Goal: Task Accomplishment & Management: Manage account settings

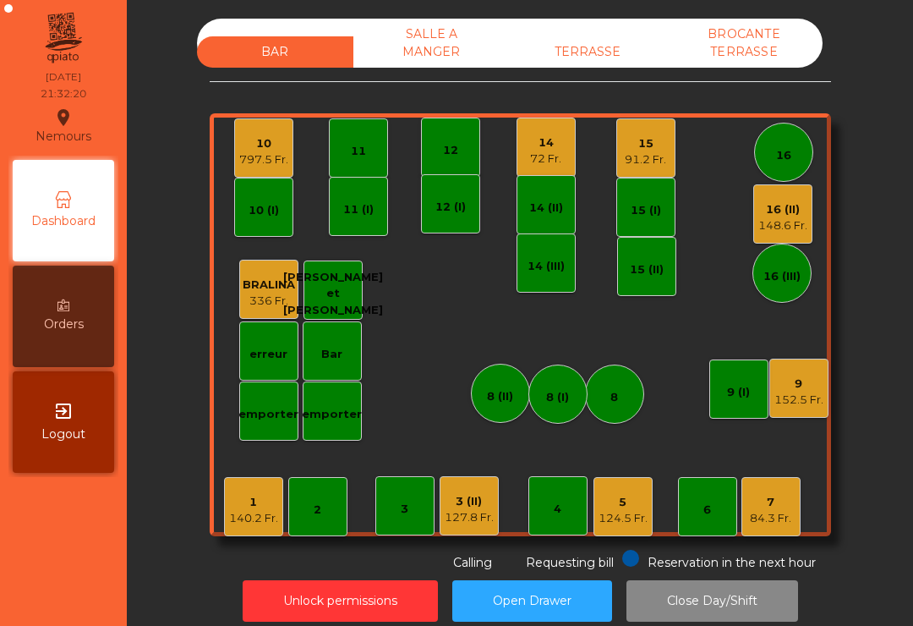
click at [788, 254] on div "16 (III)" at bounding box center [782, 273] width 59 height 59
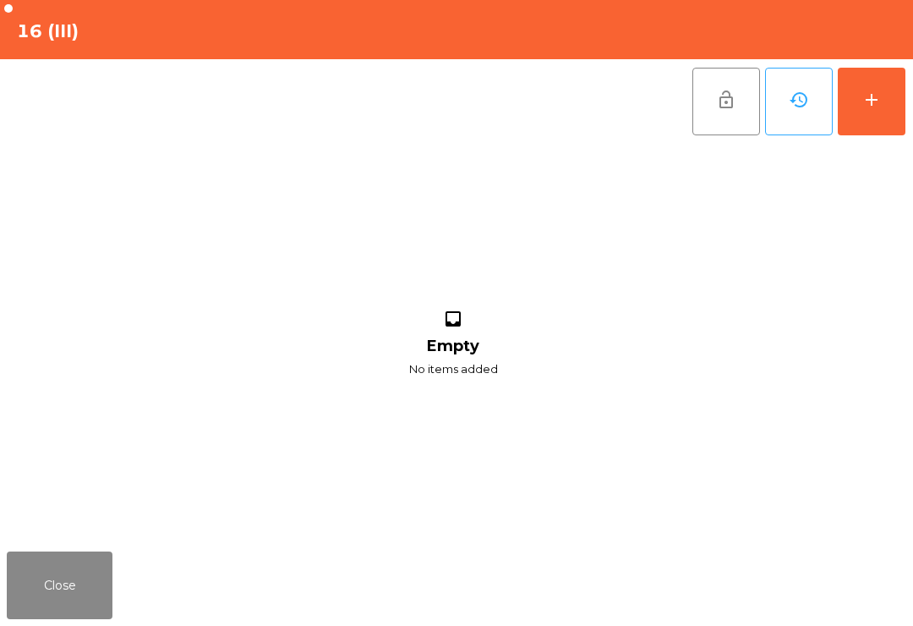
click at [880, 113] on button "add" at bounding box center [872, 102] width 68 height 68
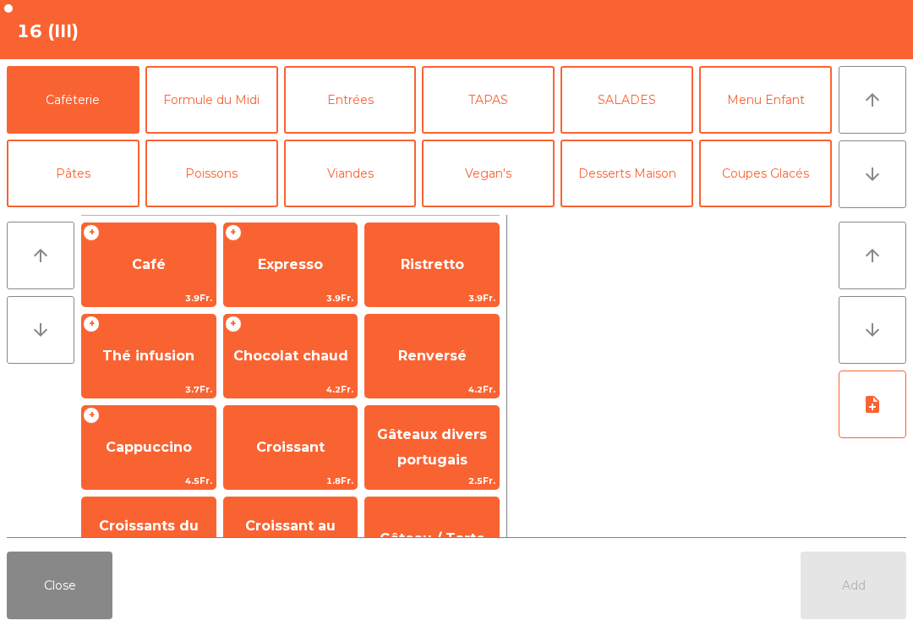
click at [321, 270] on span "Expresso" at bounding box center [290, 264] width 65 height 16
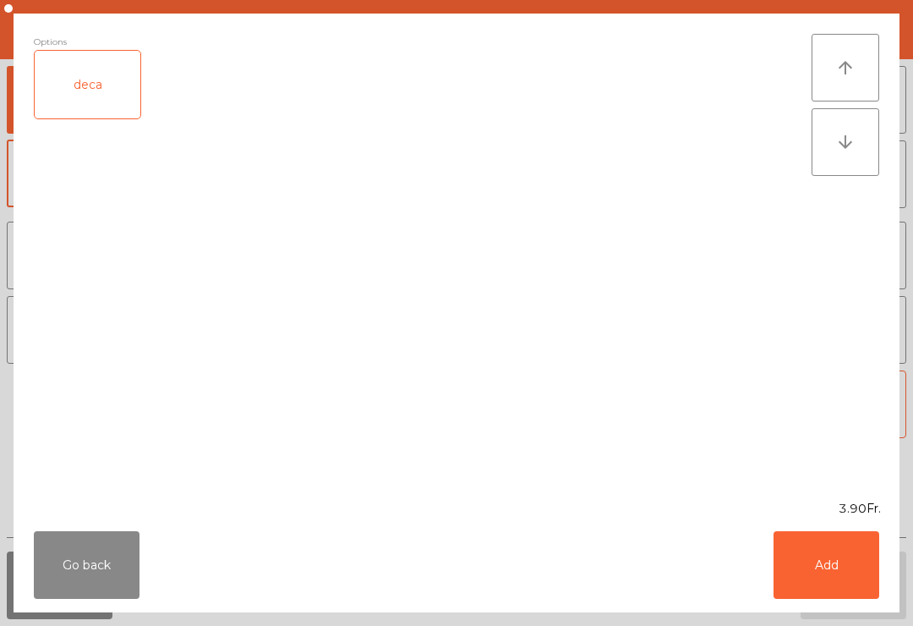
click at [850, 574] on button "Add" at bounding box center [827, 565] width 106 height 68
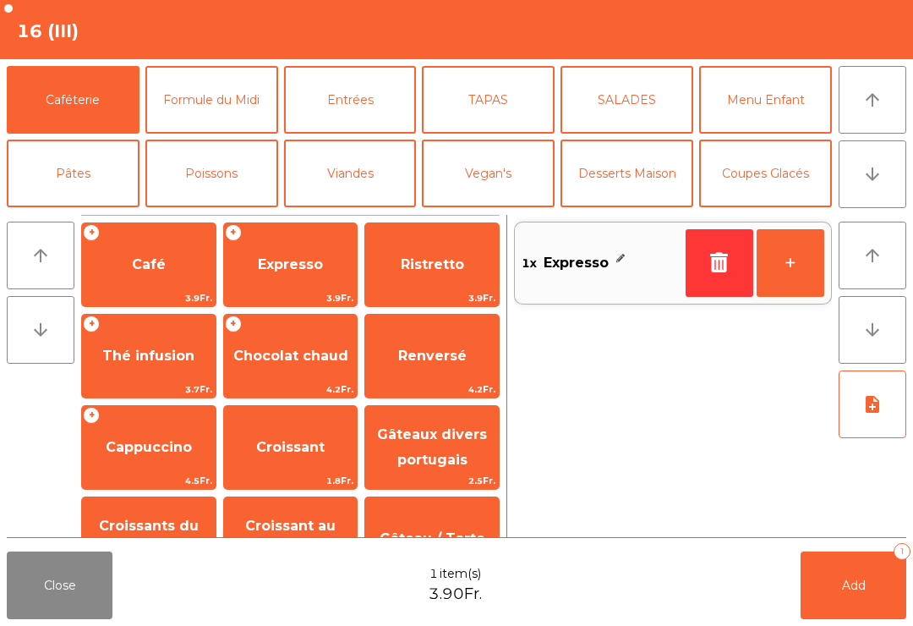
click at [852, 583] on span "Add" at bounding box center [854, 585] width 24 height 15
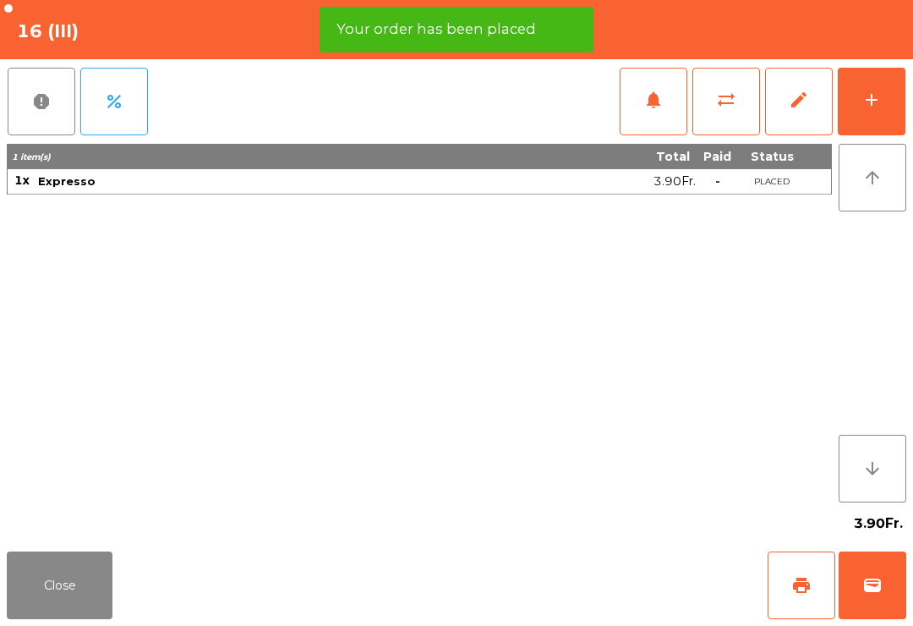
click at [74, 590] on button "Close" at bounding box center [60, 585] width 106 height 68
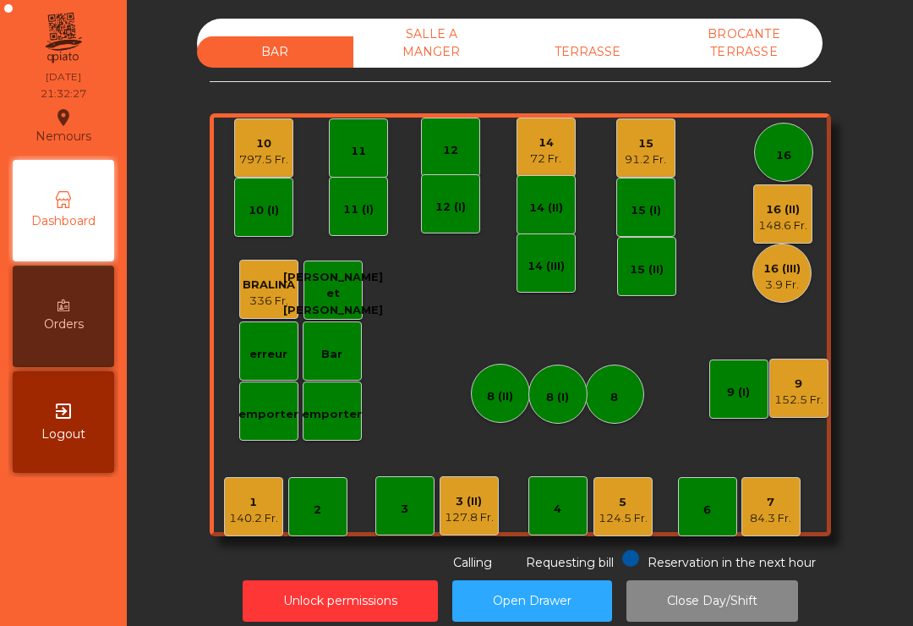
click at [782, 290] on div "3.9 Fr." at bounding box center [782, 285] width 37 height 17
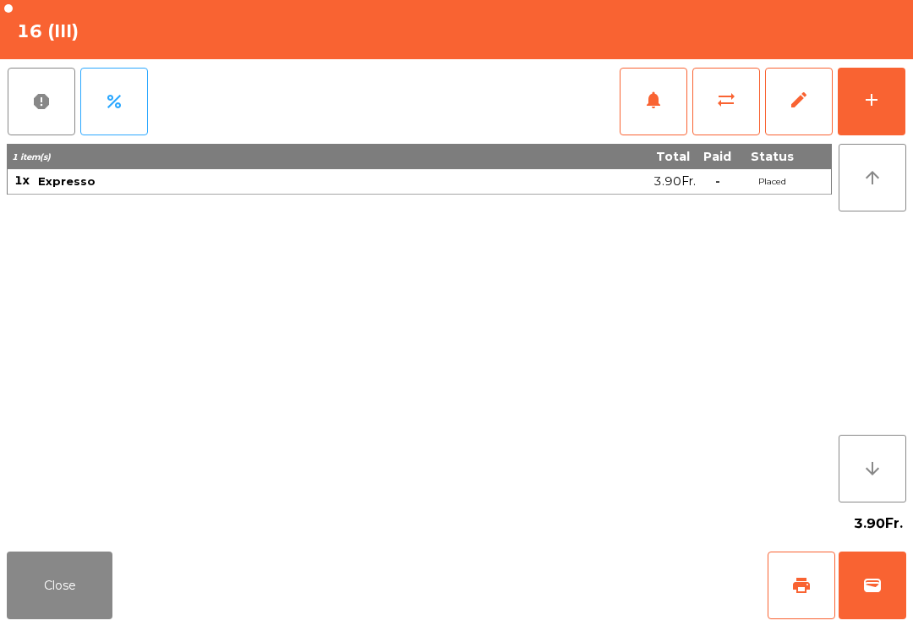
click at [734, 107] on span "sync_alt" at bounding box center [726, 100] width 20 height 20
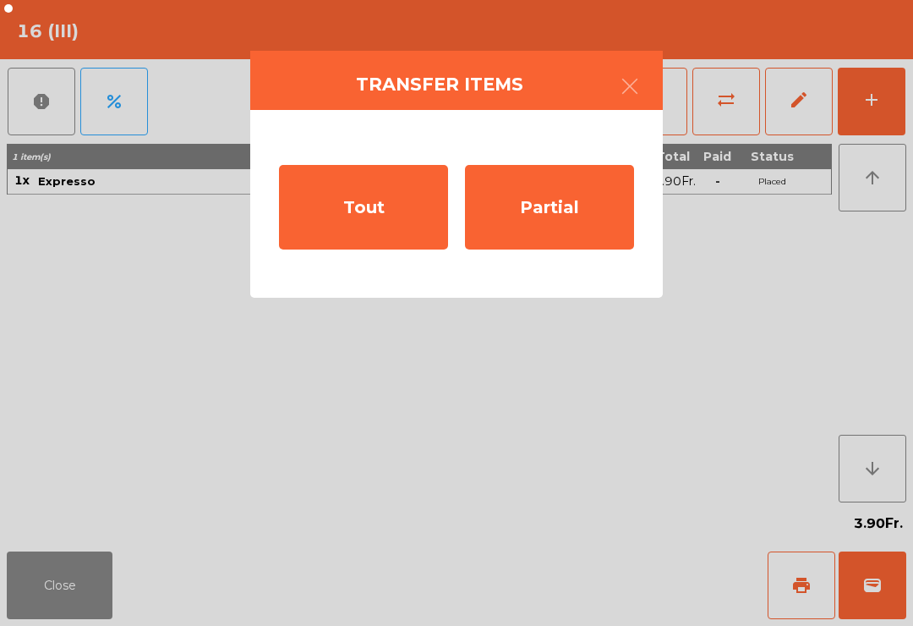
click at [375, 225] on div "Tout" at bounding box center [363, 207] width 169 height 85
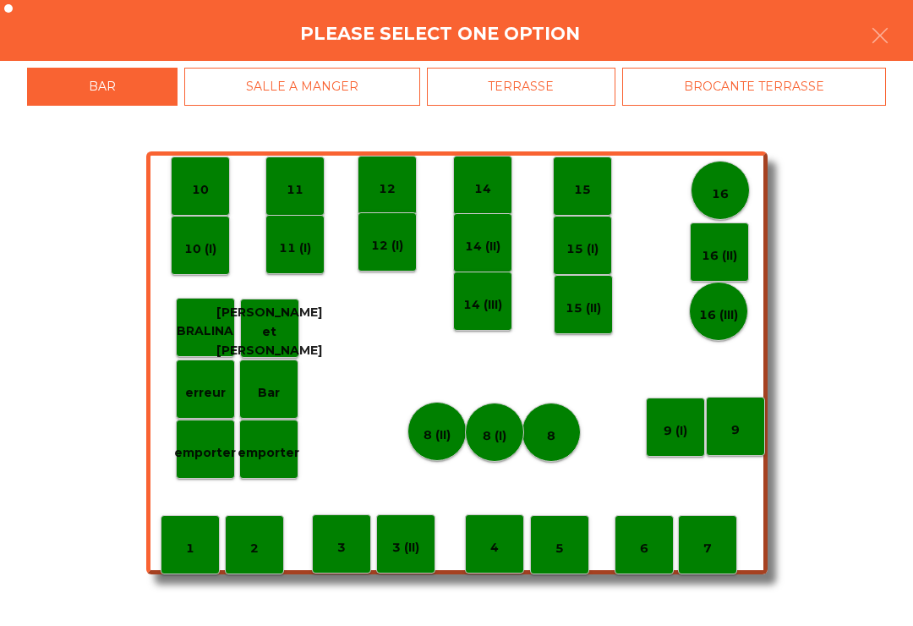
click at [710, 250] on p "16 (II)" at bounding box center [720, 255] width 36 height 19
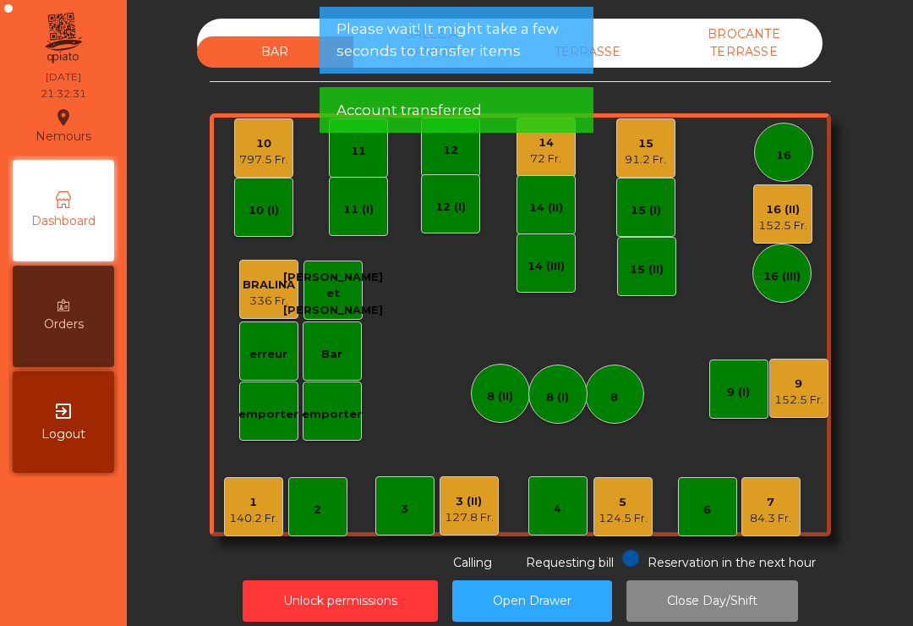
click at [780, 236] on div "16 (II) 152.5 Fr." at bounding box center [782, 213] width 59 height 59
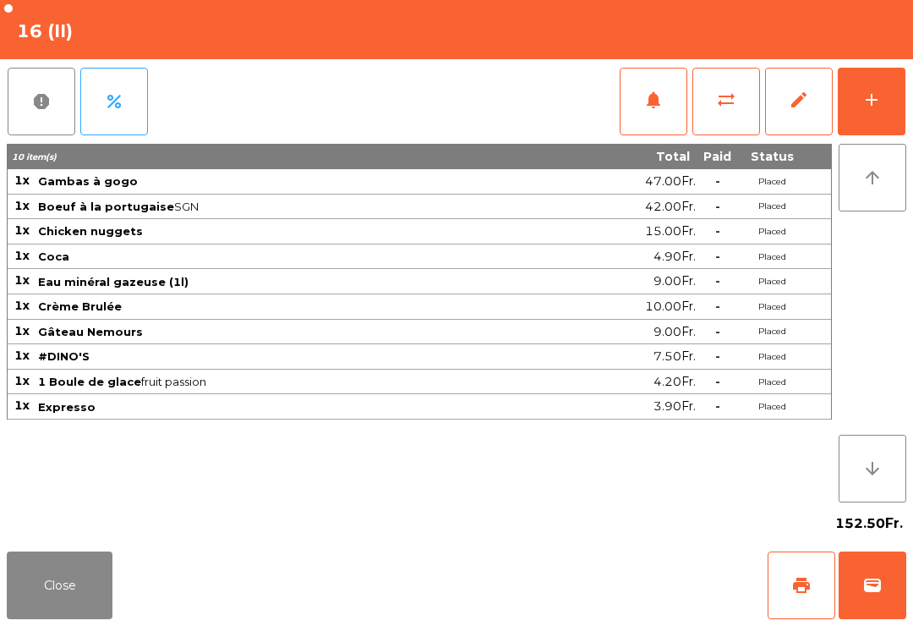
click at [80, 586] on button "Close" at bounding box center [60, 585] width 106 height 68
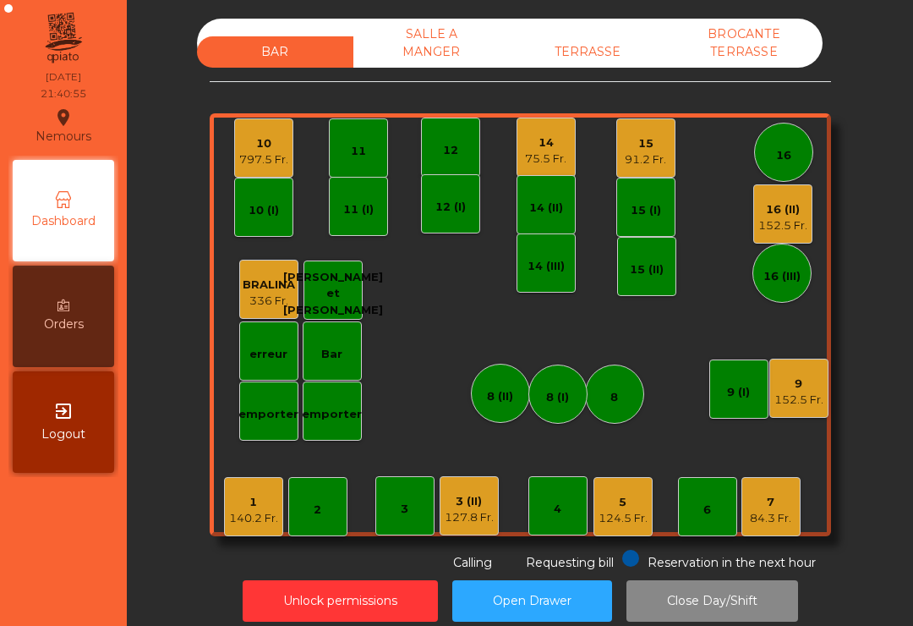
click at [633, 125] on div "15 91.2 Fr." at bounding box center [645, 147] width 59 height 59
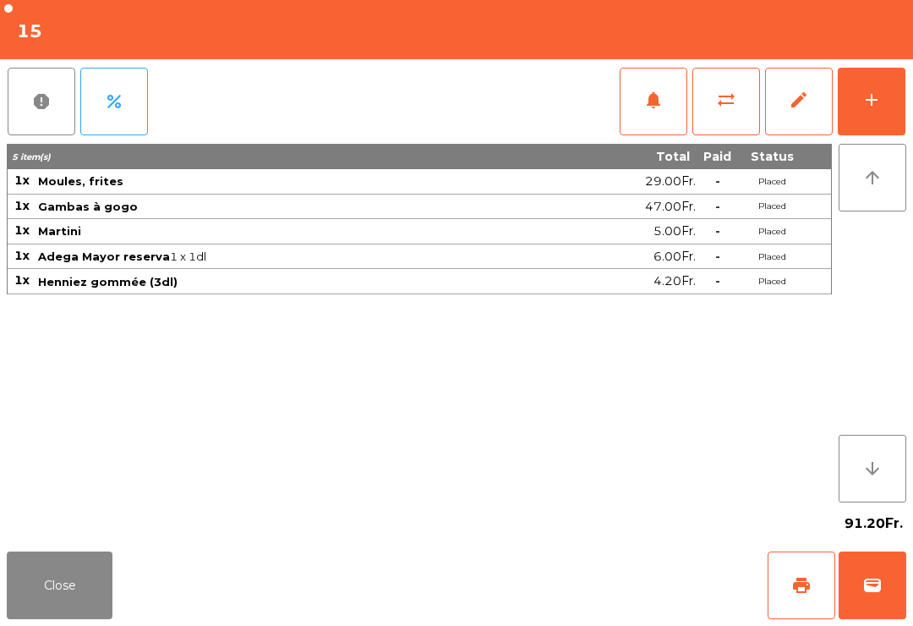
click at [856, 134] on button "add" at bounding box center [872, 102] width 68 height 68
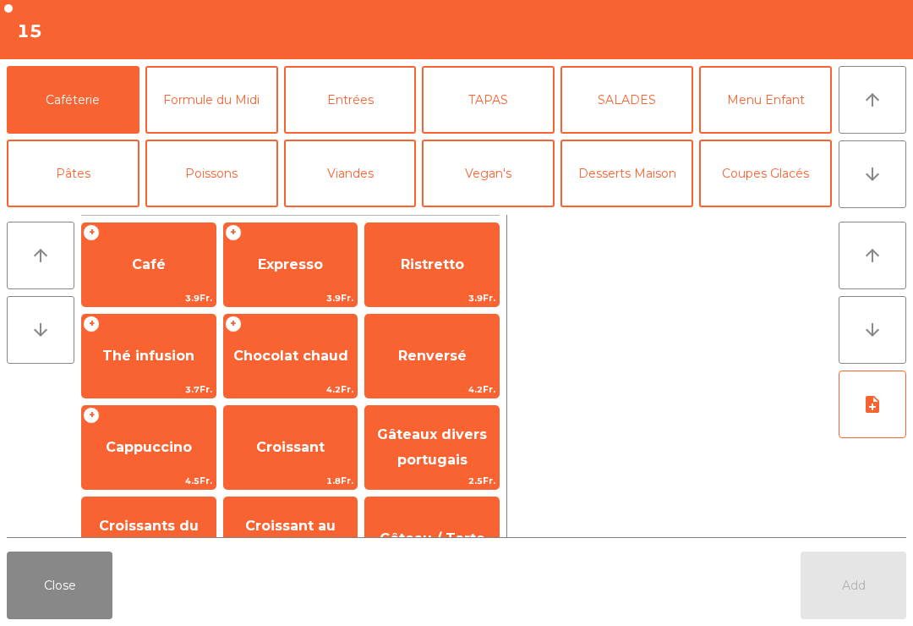
click at [869, 207] on button "arrow_downward" at bounding box center [873, 174] width 68 height 68
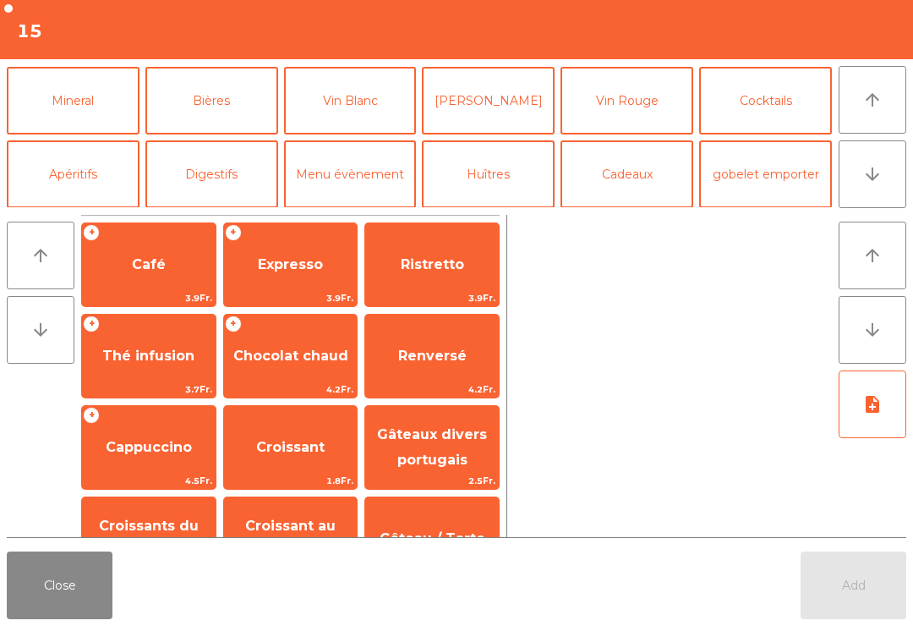
scroll to position [147, 0]
click at [307, 274] on span "Expresso" at bounding box center [291, 265] width 134 height 46
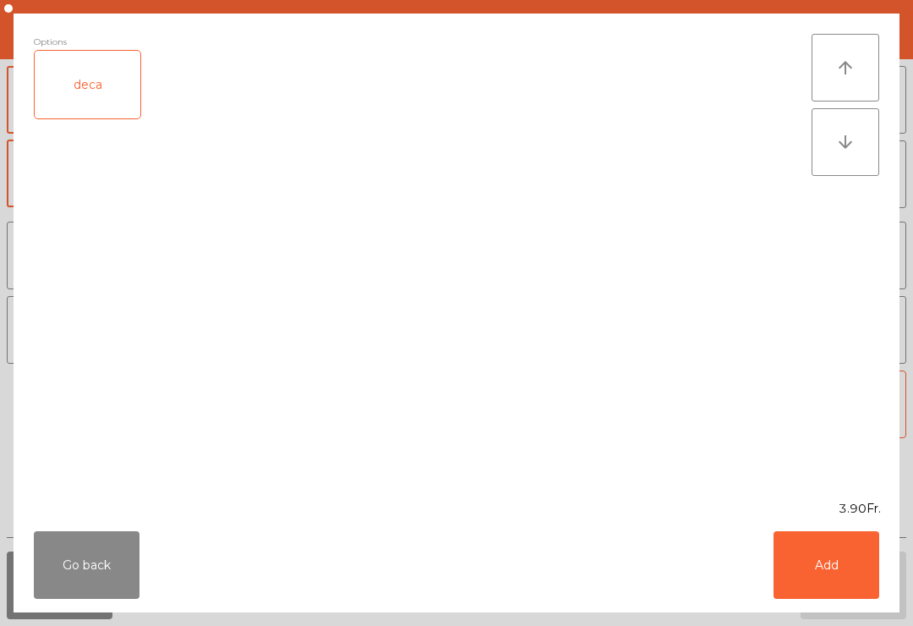
click at [827, 556] on button "Add" at bounding box center [827, 565] width 106 height 68
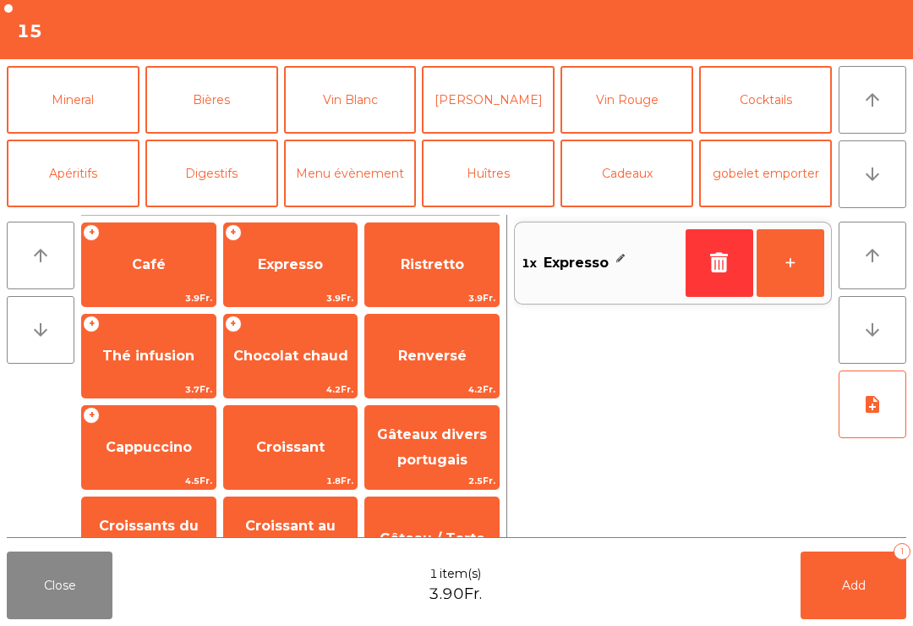
click at [776, 262] on button "+" at bounding box center [791, 263] width 68 height 68
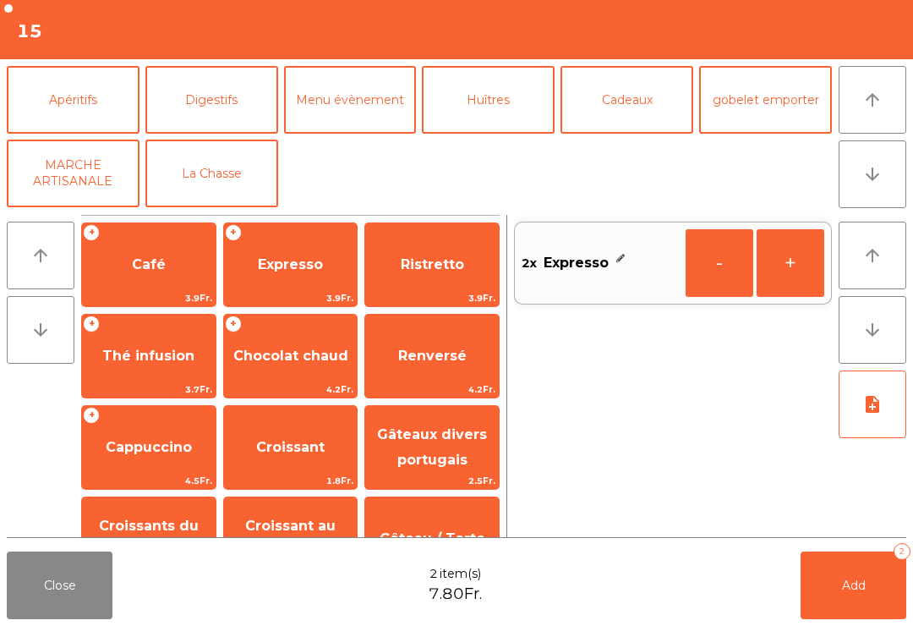
scroll to position [220, 0]
click at [233, 109] on button "Digestifs" at bounding box center [211, 101] width 133 height 68
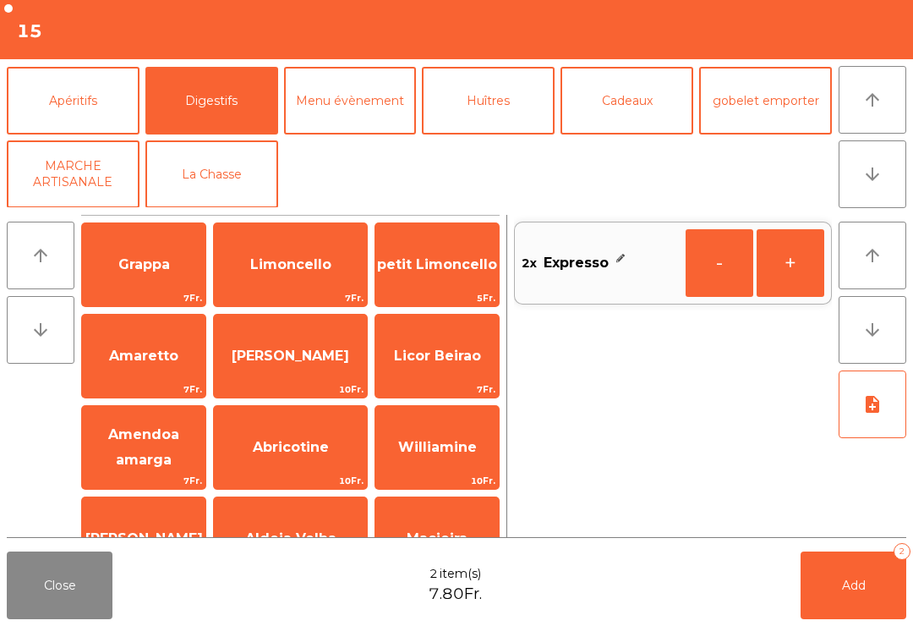
click at [313, 286] on span "Limoncello" at bounding box center [290, 265] width 153 height 46
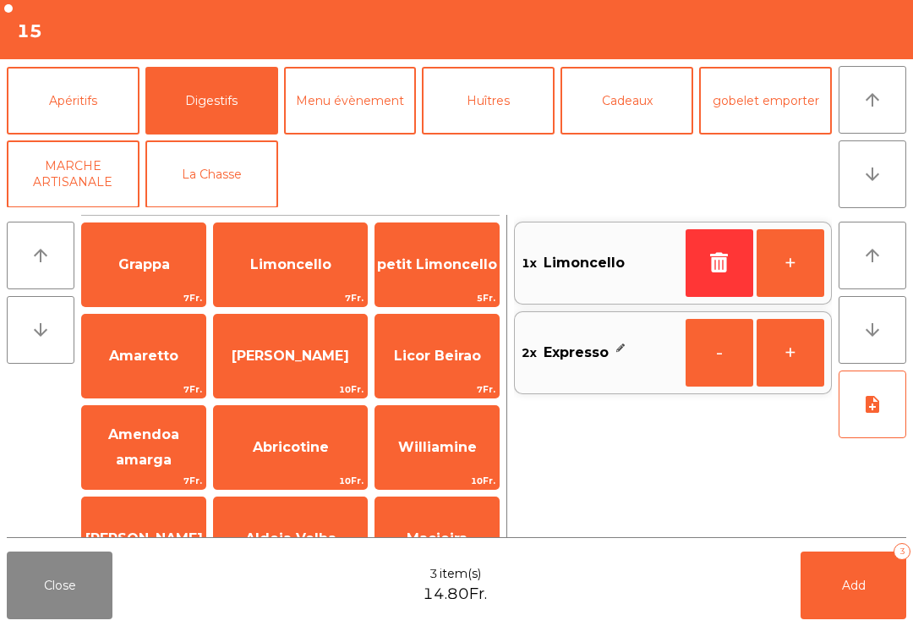
click at [312, 285] on span "Limoncello" at bounding box center [290, 265] width 153 height 46
click at [873, 592] on button "Add 4" at bounding box center [854, 585] width 106 height 68
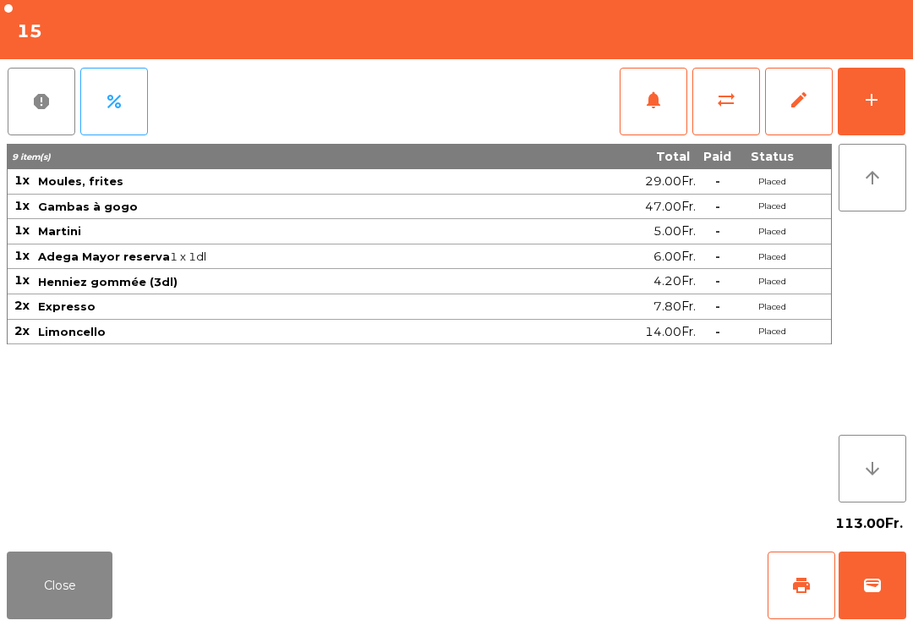
click at [102, 616] on button "Close" at bounding box center [60, 585] width 106 height 68
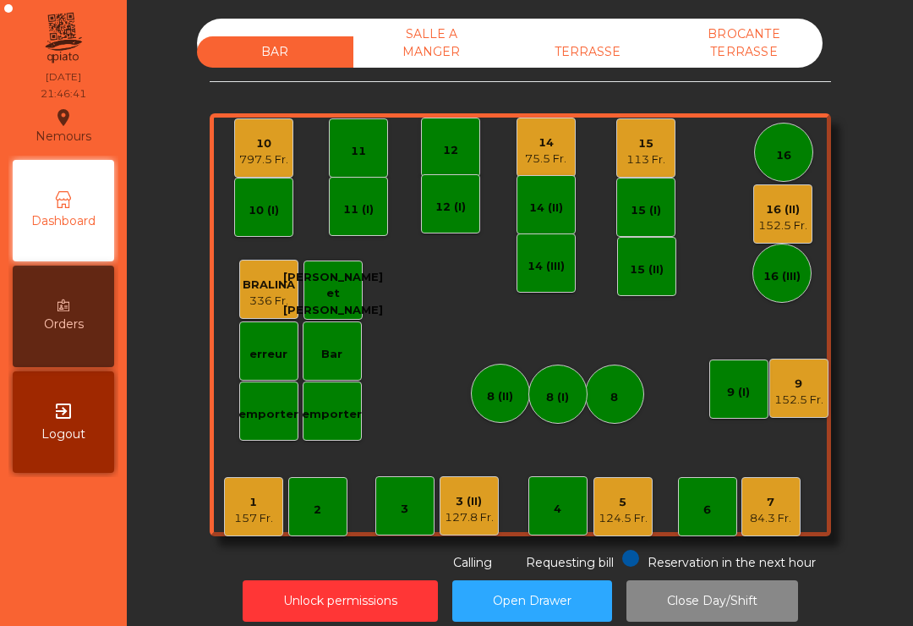
click at [780, 218] on div "152.5 Fr." at bounding box center [783, 225] width 49 height 17
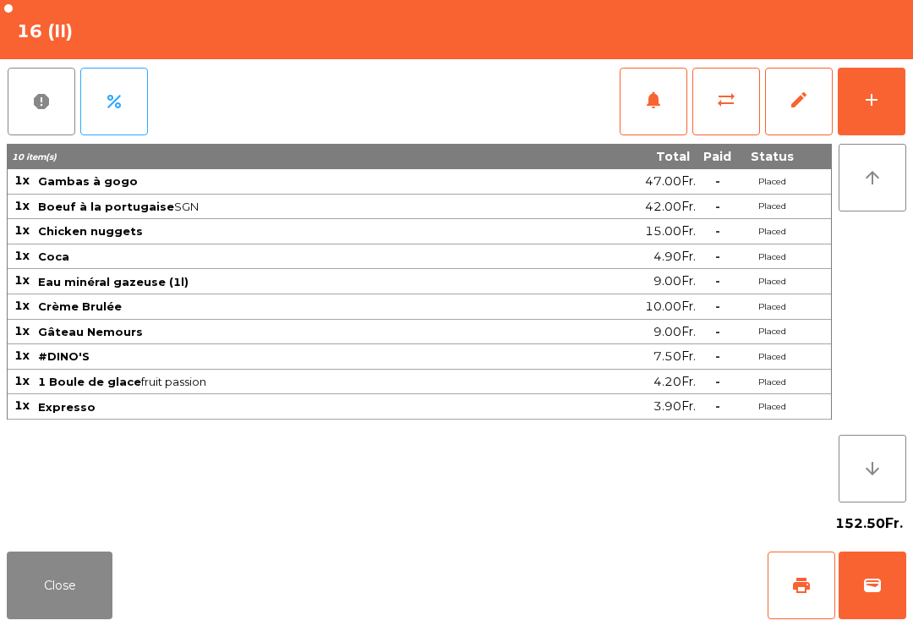
click at [773, 602] on button "print" at bounding box center [802, 585] width 68 height 68
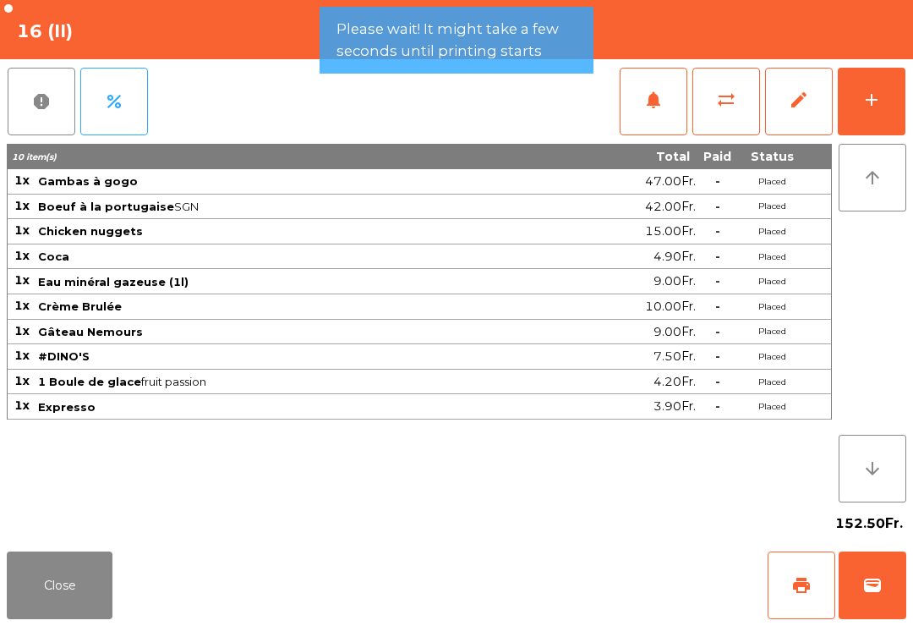
click at [88, 618] on button "Close" at bounding box center [60, 585] width 106 height 68
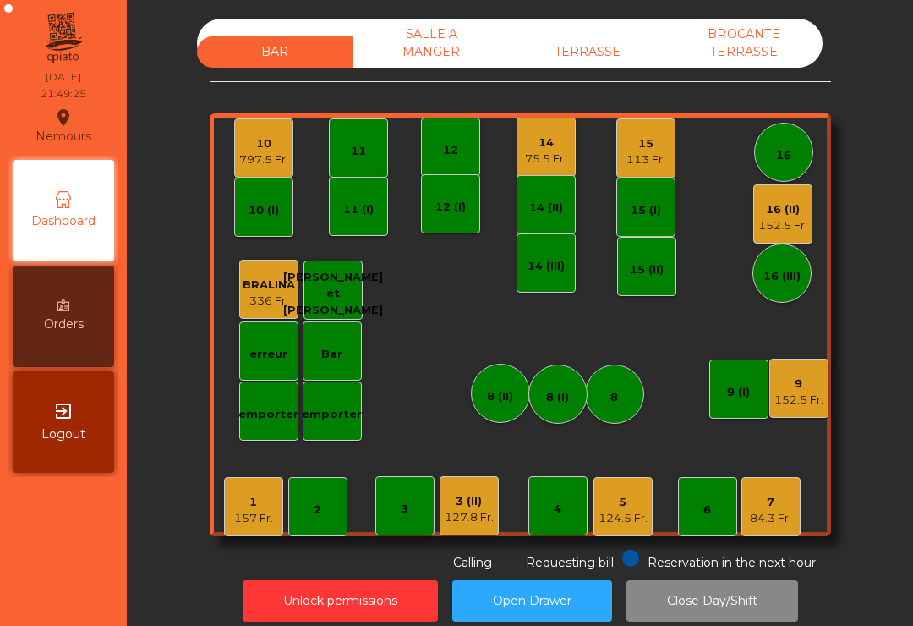
click at [807, 234] on div "16 (II) 152.5 Fr." at bounding box center [782, 213] width 59 height 59
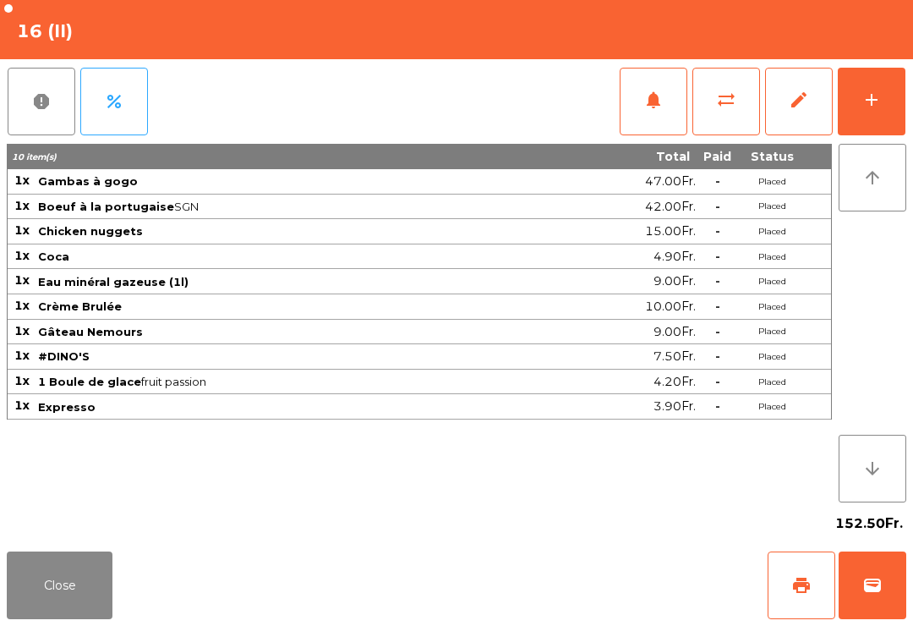
click at [888, 104] on button "add" at bounding box center [872, 102] width 68 height 68
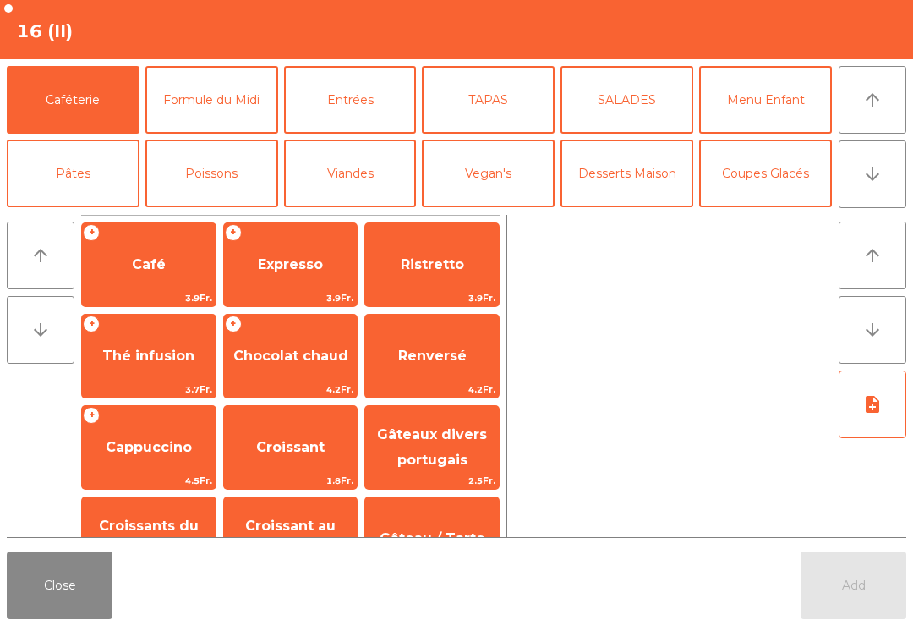
click at [60, 597] on button "Close" at bounding box center [60, 585] width 106 height 68
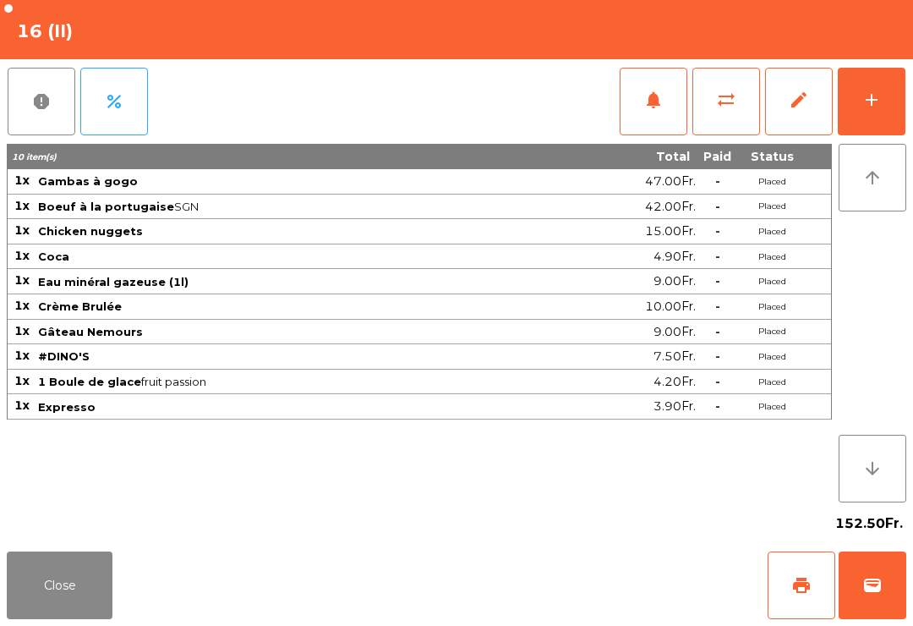
click at [99, 553] on button "Close" at bounding box center [60, 585] width 106 height 68
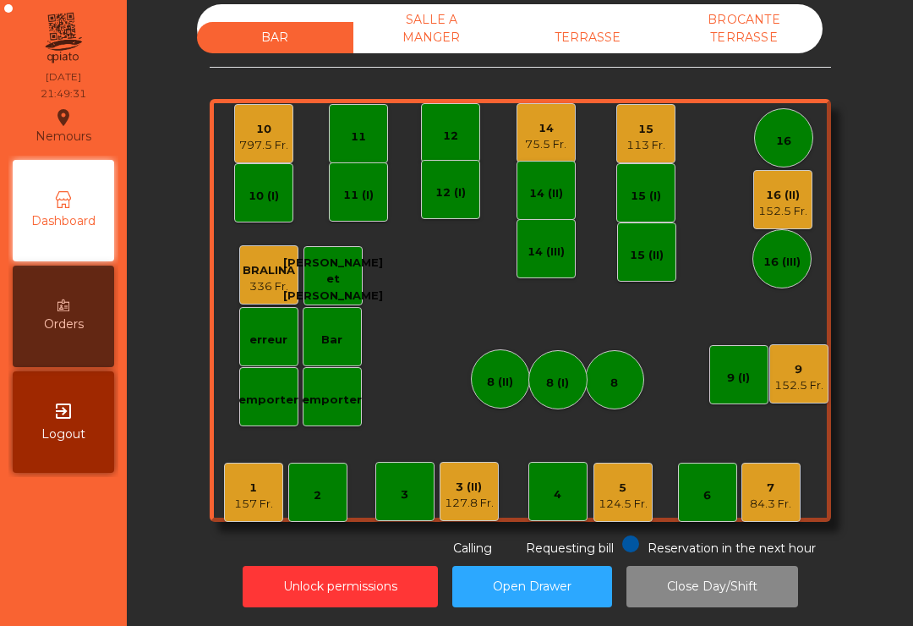
scroll to position [14, 0]
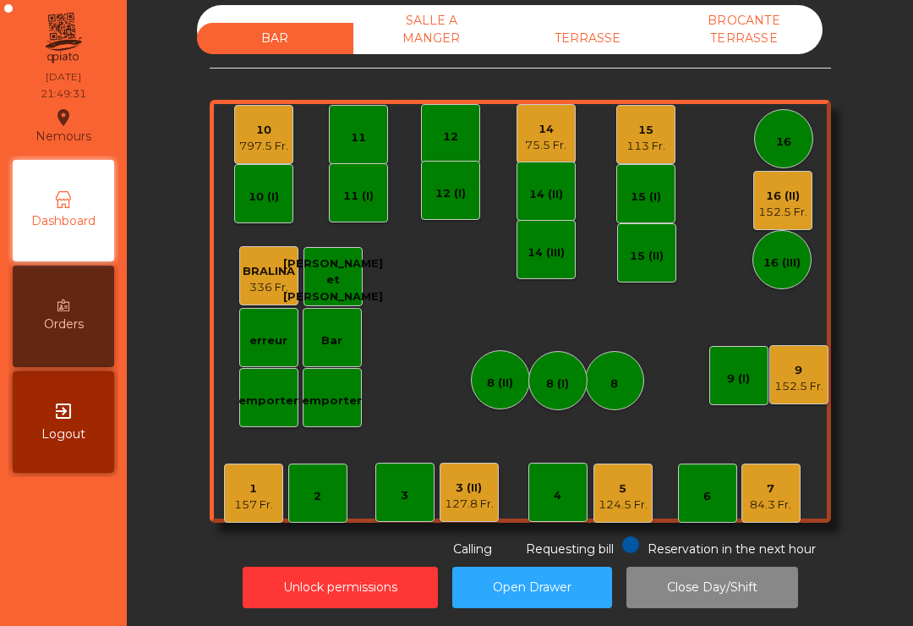
click at [764, 45] on div "BROCANTE TERRASSE" at bounding box center [744, 29] width 156 height 49
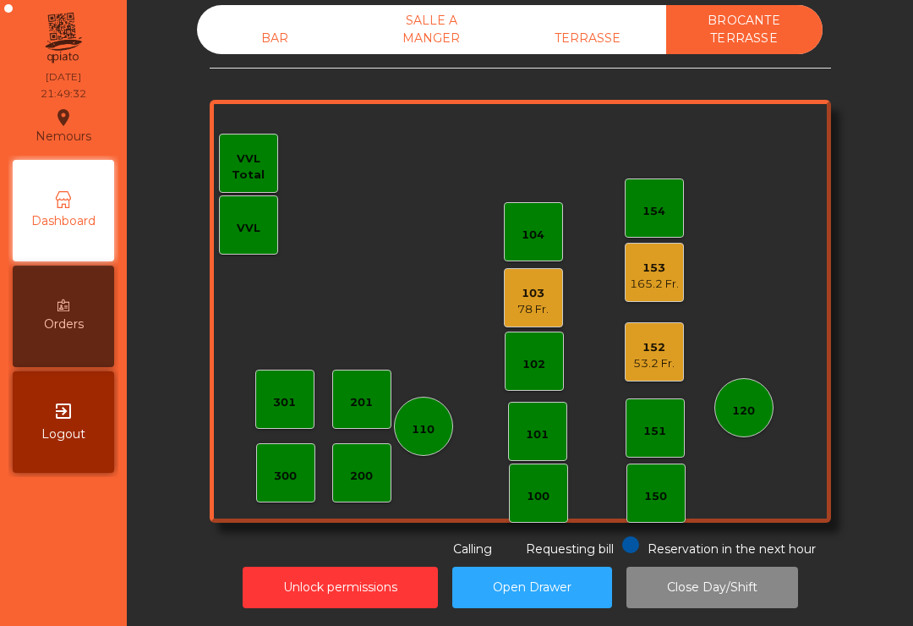
click at [660, 365] on div "53.2 Fr." at bounding box center [653, 363] width 41 height 17
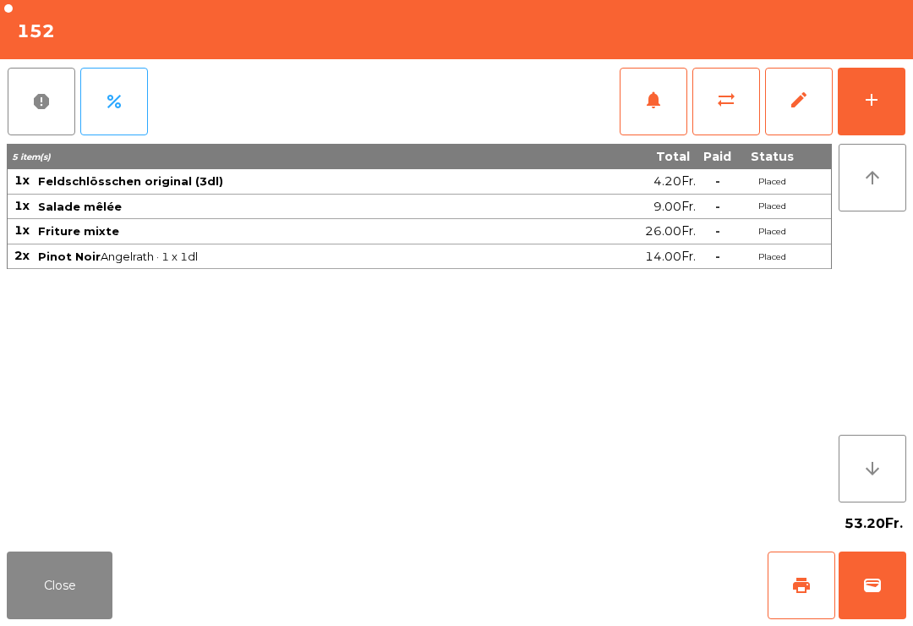
click at [68, 616] on button "Close" at bounding box center [60, 585] width 106 height 68
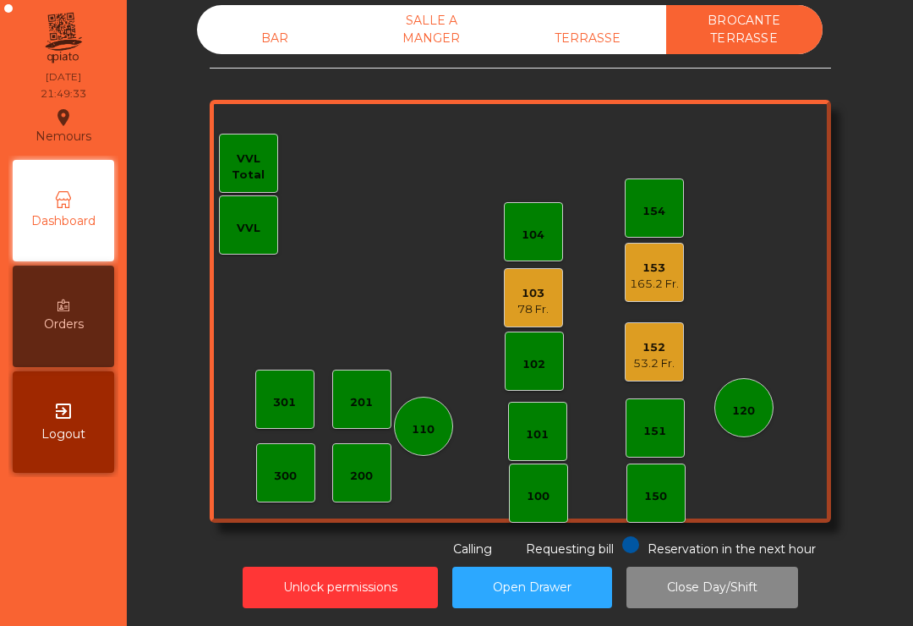
click at [653, 277] on div "165.2 Fr." at bounding box center [654, 284] width 49 height 17
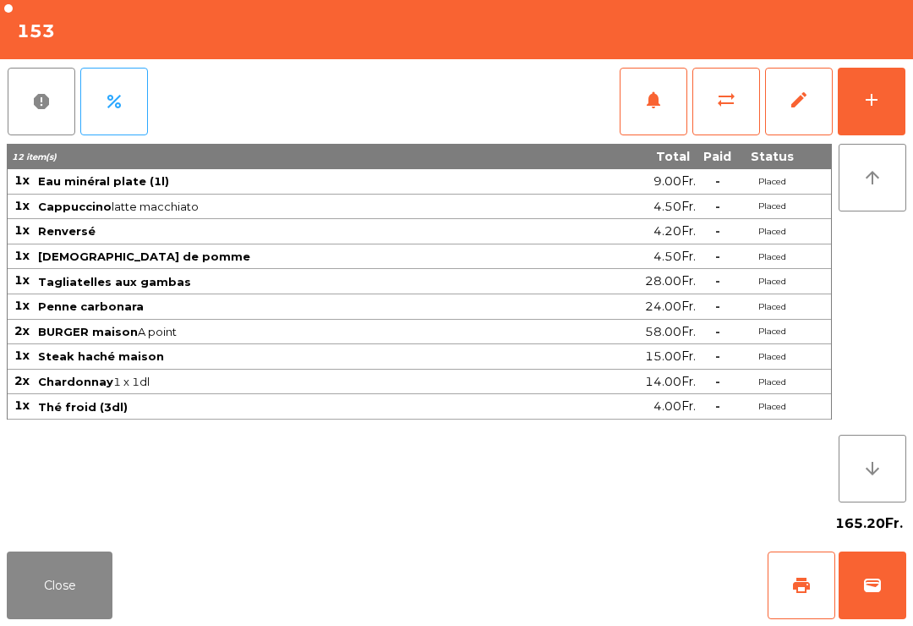
click at [69, 611] on button "Close" at bounding box center [60, 585] width 106 height 68
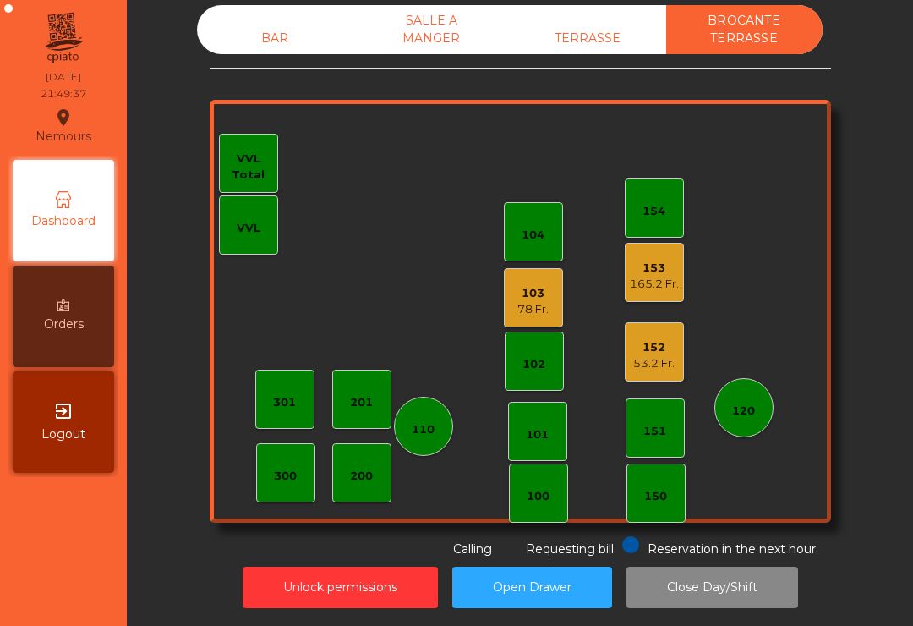
click at [599, 39] on div "TERRASSE" at bounding box center [588, 38] width 156 height 31
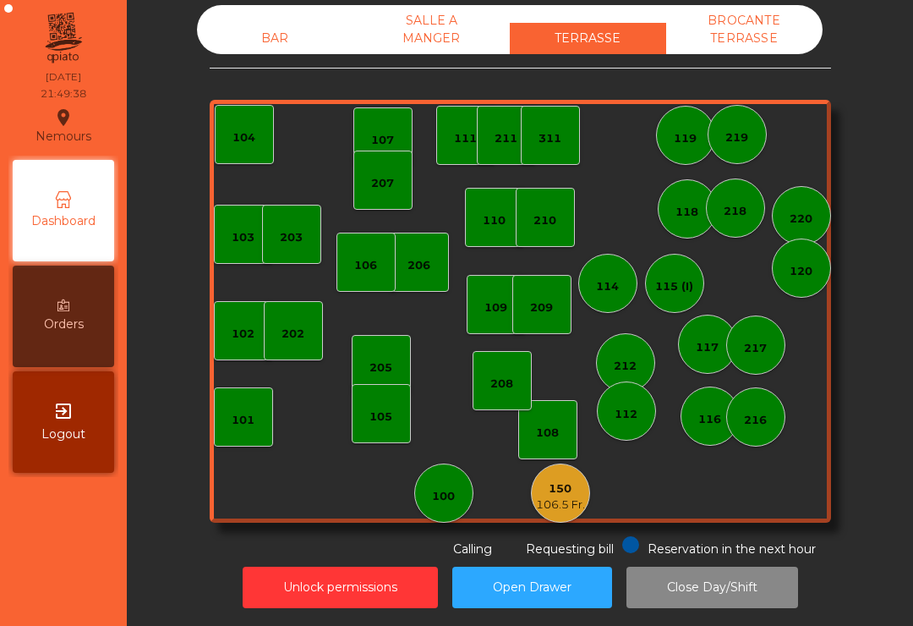
click at [282, 29] on div "BAR" at bounding box center [275, 38] width 156 height 31
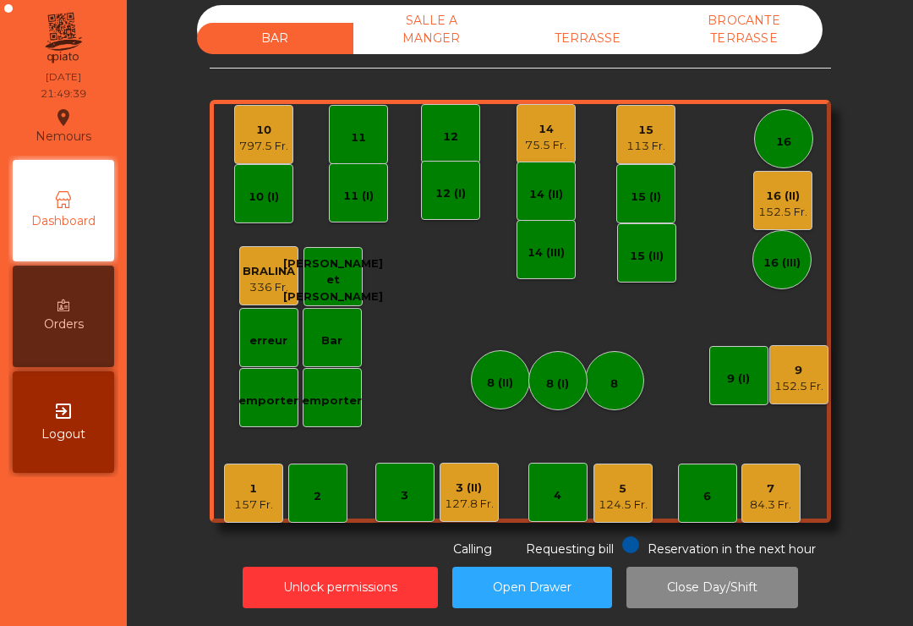
click at [790, 206] on div "152.5 Fr." at bounding box center [783, 212] width 49 height 17
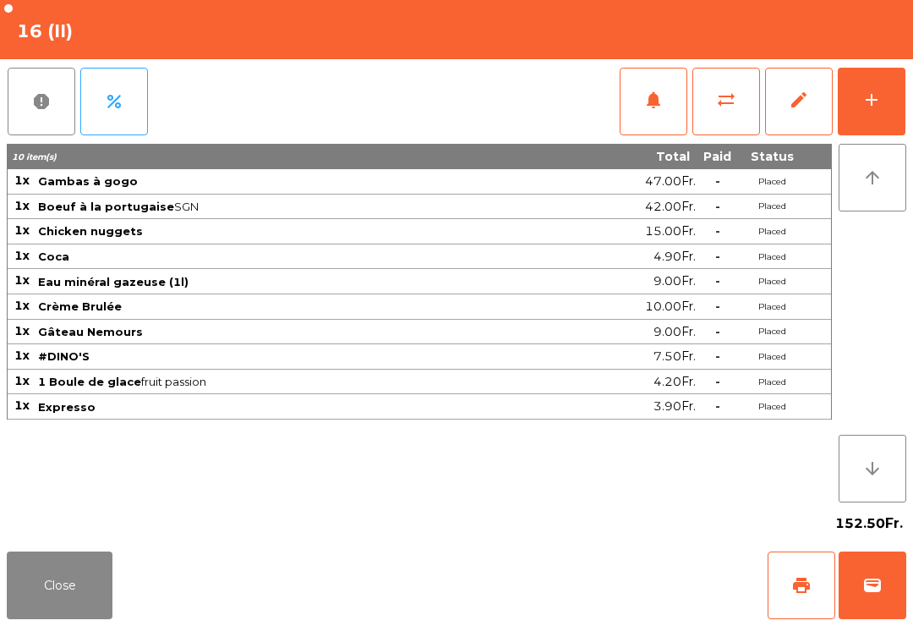
click at [879, 106] on div "add" at bounding box center [872, 100] width 20 height 20
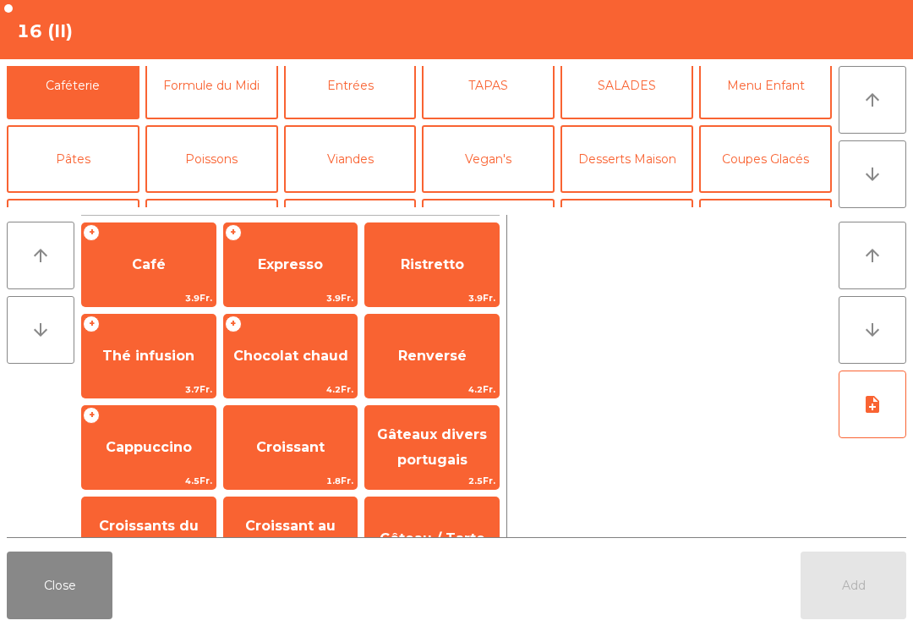
scroll to position [87, 0]
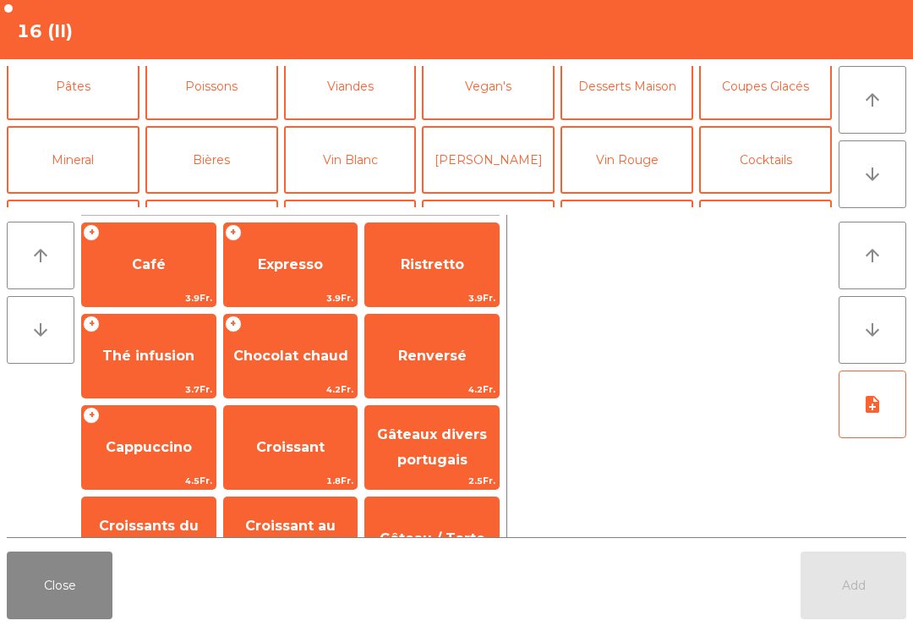
click at [776, 165] on button "Cocktails" at bounding box center [765, 160] width 133 height 68
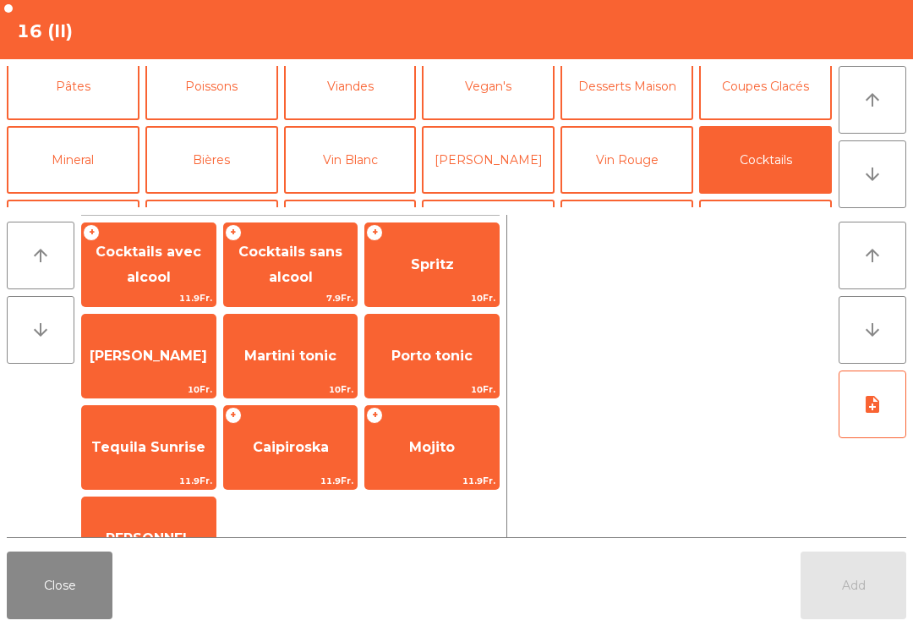
click at [173, 362] on span "[PERSON_NAME]" at bounding box center [149, 356] width 134 height 46
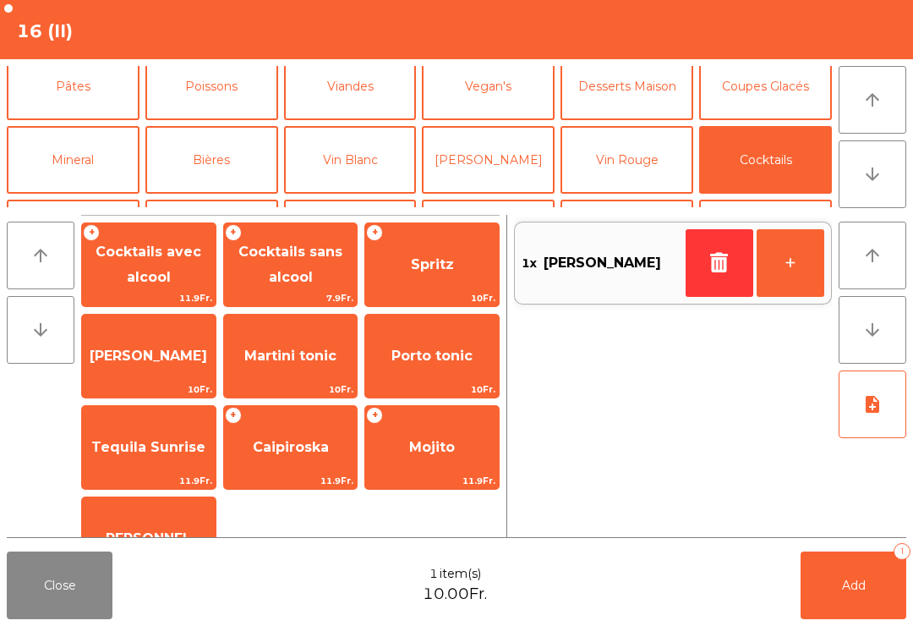
click at [794, 256] on button "+" at bounding box center [791, 263] width 68 height 68
click at [111, 152] on button "Mineral" at bounding box center [73, 160] width 133 height 68
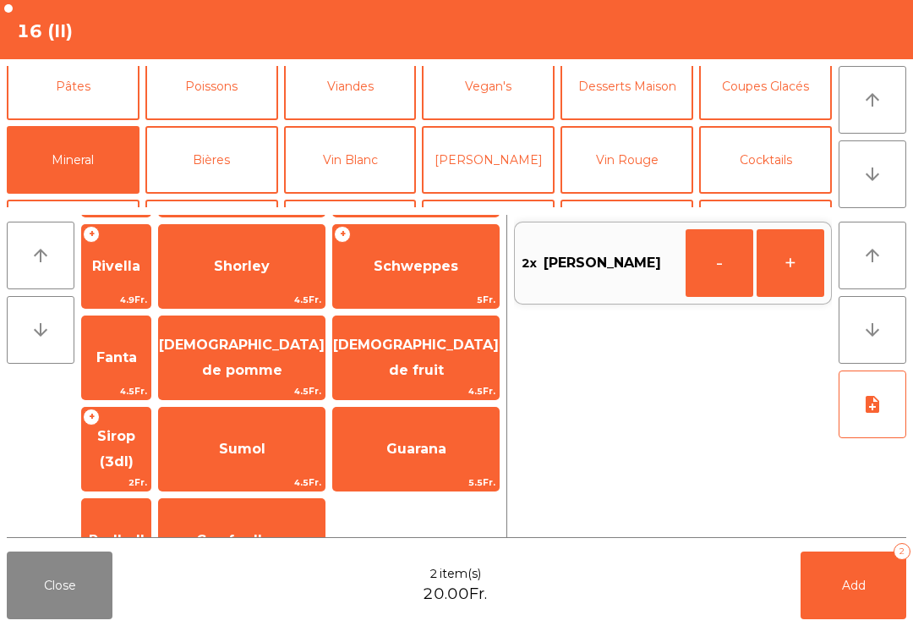
scroll to position [416, 0]
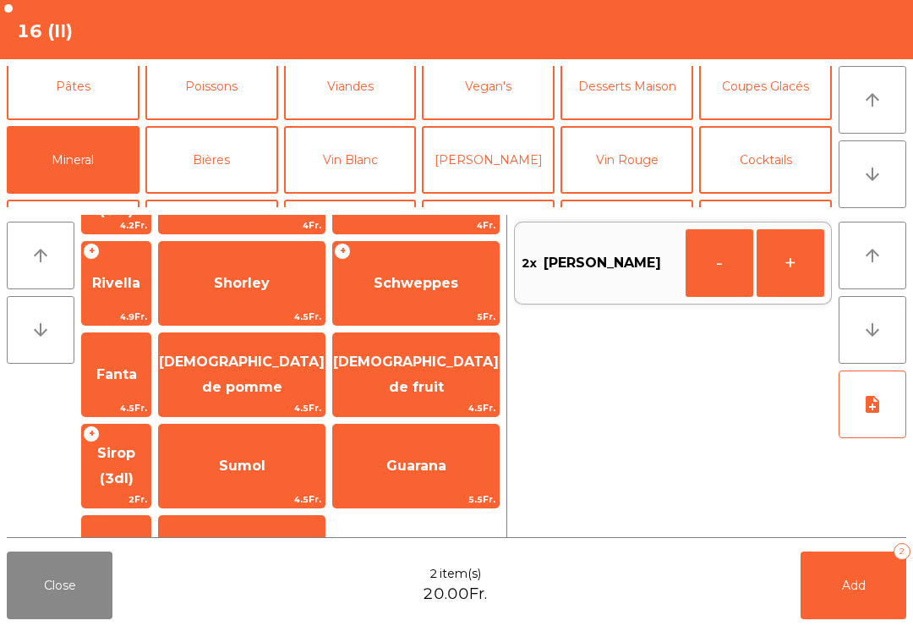
click at [151, 430] on span "Sirop (3dl)" at bounding box center [116, 466] width 68 height 72
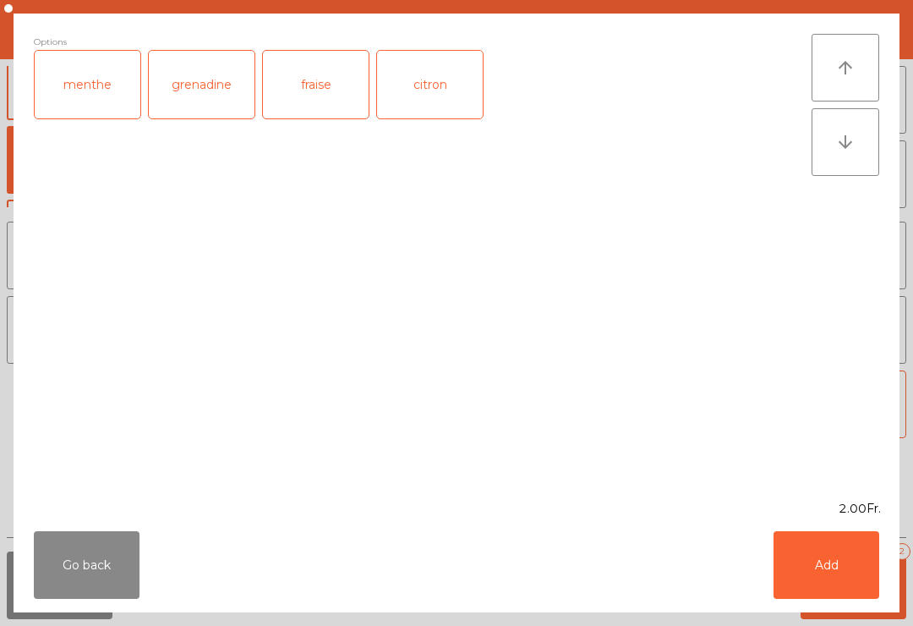
click at [858, 567] on button "Add" at bounding box center [827, 565] width 106 height 68
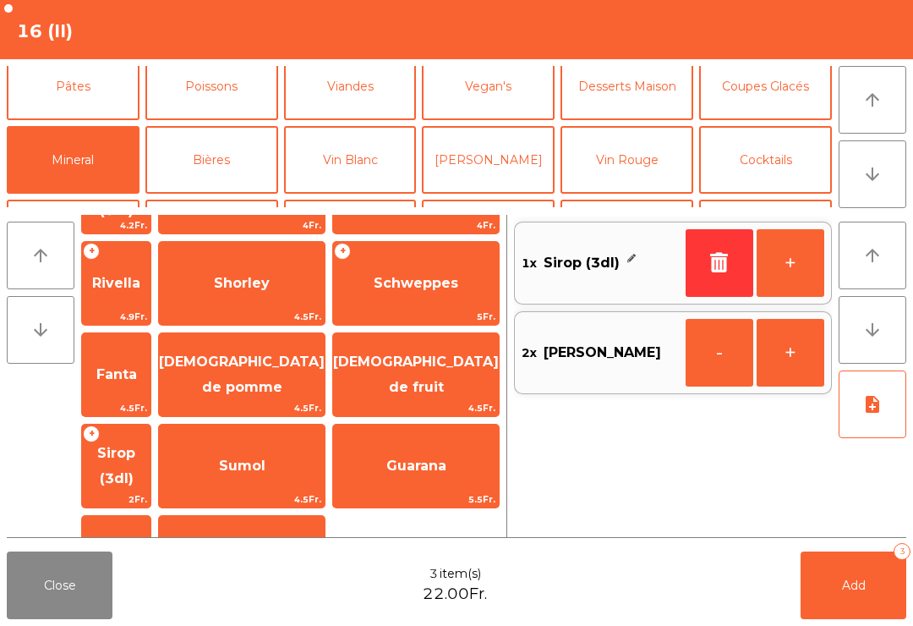
click at [901, 585] on button "Add 3" at bounding box center [854, 585] width 106 height 68
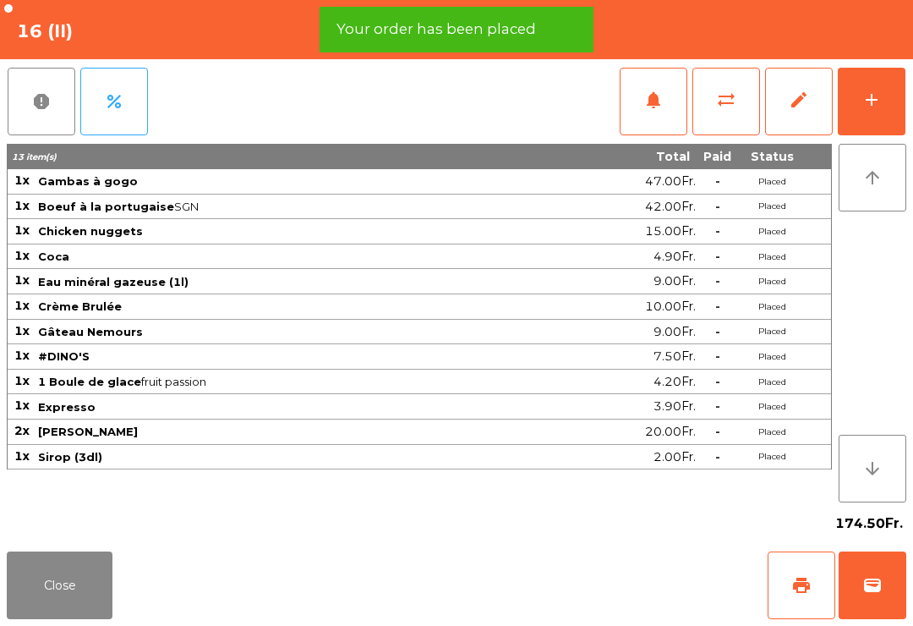
click at [795, 592] on span "print" at bounding box center [801, 585] width 20 height 20
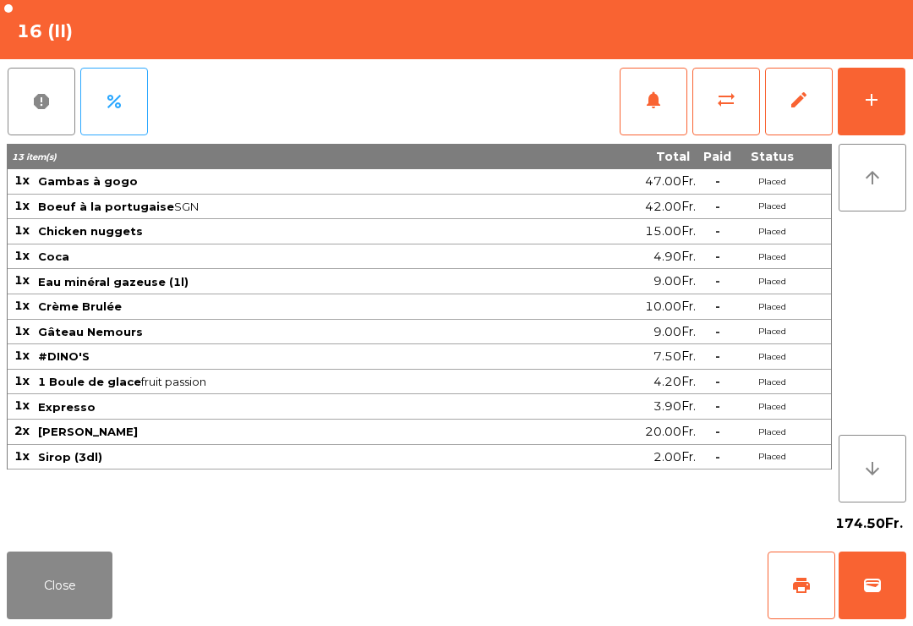
click at [68, 594] on button "Close" at bounding box center [60, 585] width 106 height 68
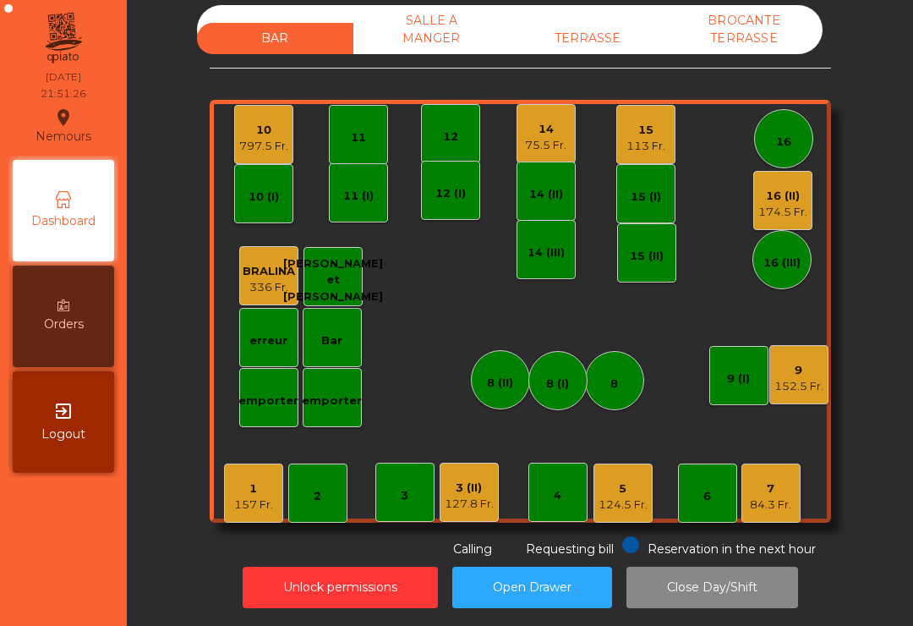
click at [784, 200] on div "16 (II)" at bounding box center [783, 196] width 49 height 17
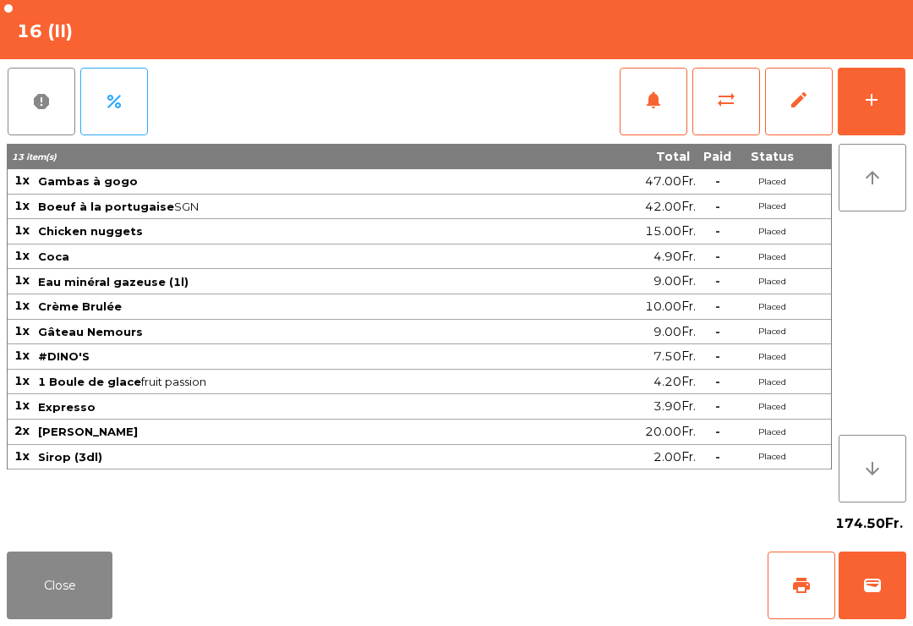
click at [865, 605] on button "wallet" at bounding box center [873, 585] width 68 height 68
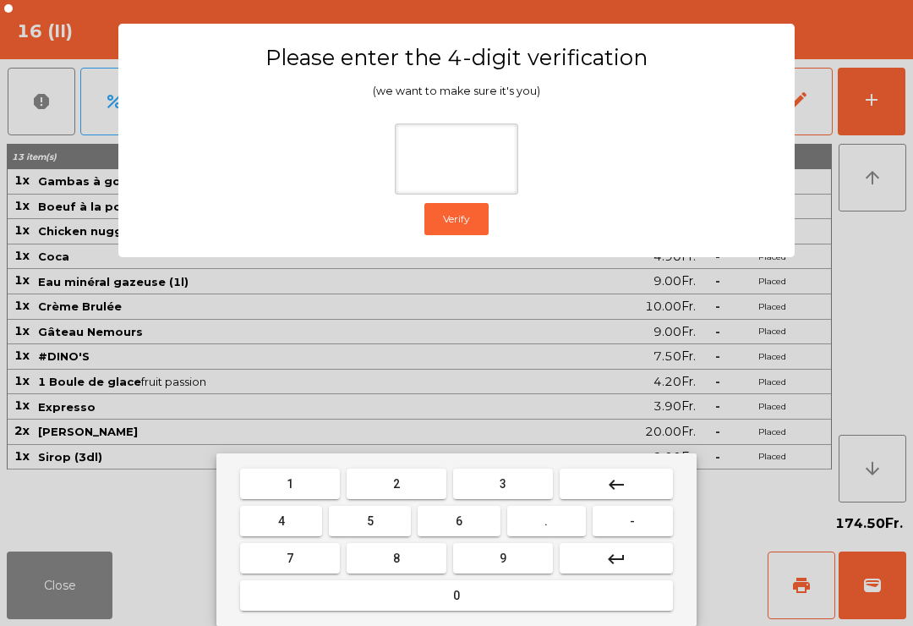
type input "*"
type input "***"
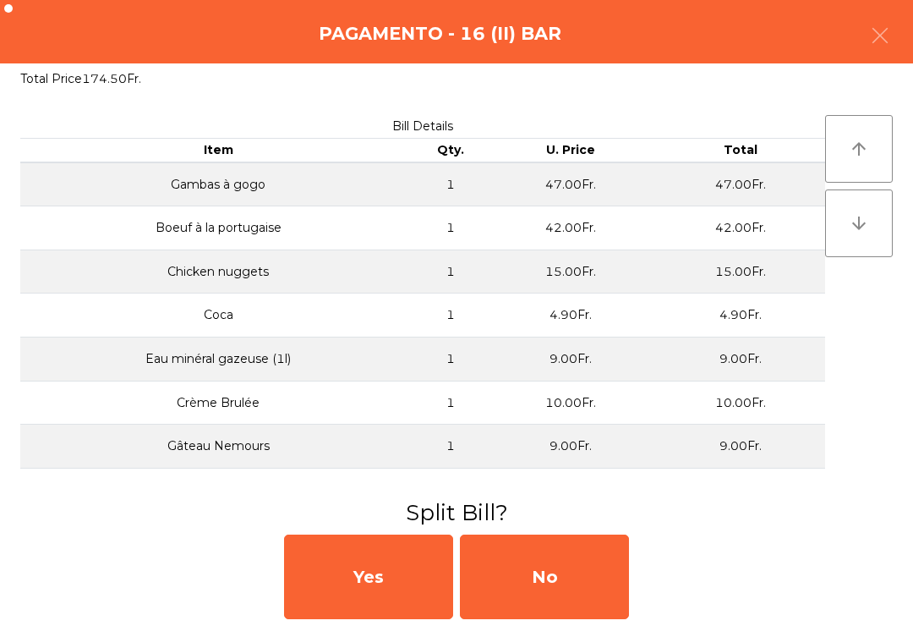
click at [553, 597] on div "No" at bounding box center [544, 576] width 169 height 85
click at [593, 595] on div "MB" at bounding box center [544, 576] width 169 height 85
click at [593, 594] on div "No" at bounding box center [544, 576] width 169 height 85
click at [604, 595] on div "No" at bounding box center [544, 576] width 169 height 85
click at [556, 616] on div "No" at bounding box center [544, 576] width 169 height 85
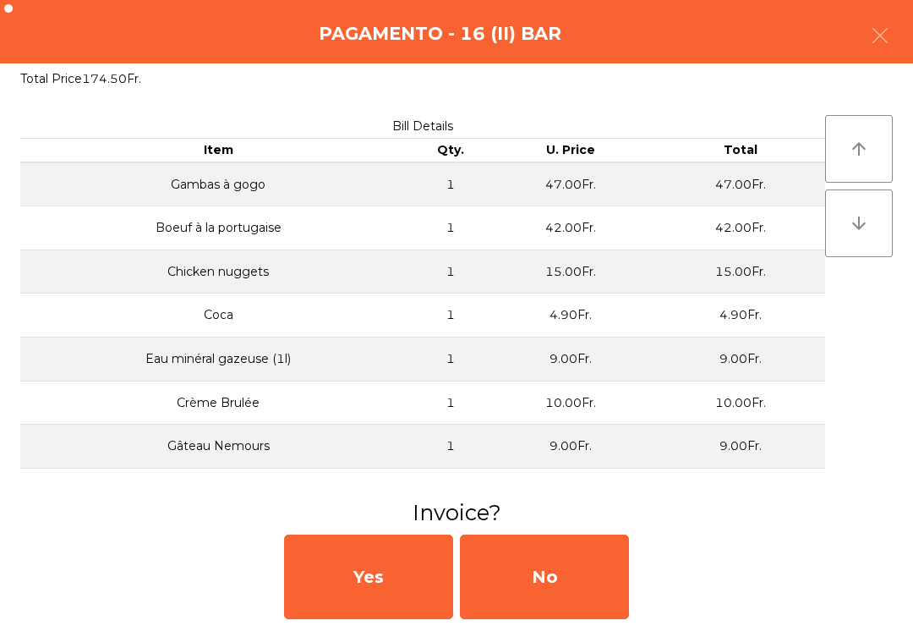
click at [572, 583] on div "No" at bounding box center [544, 576] width 169 height 85
